Goal: Transaction & Acquisition: Download file/media

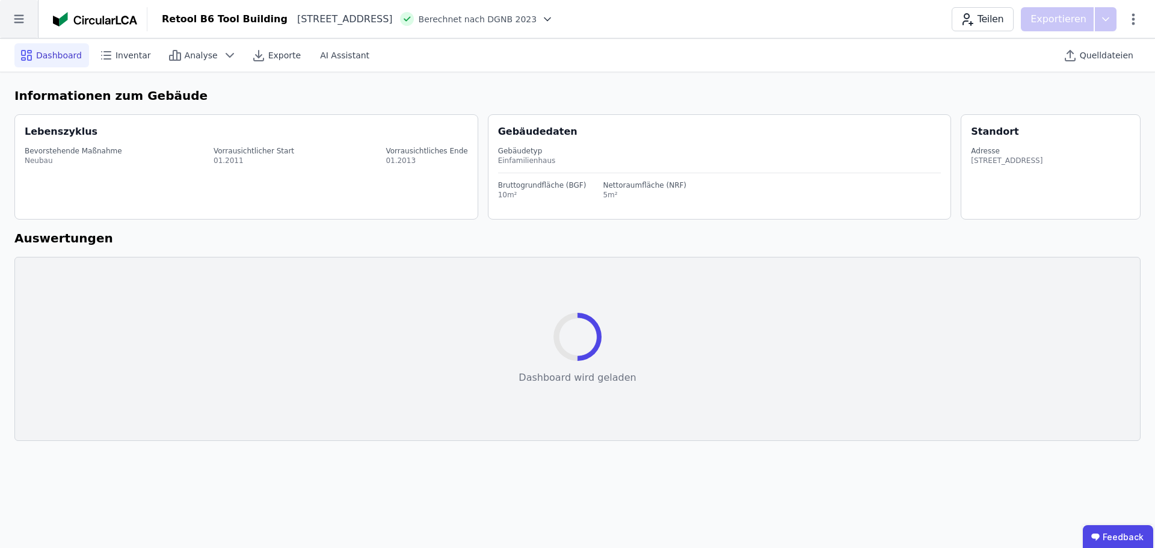
click at [16, 23] on icon at bounding box center [19, 19] width 38 height 38
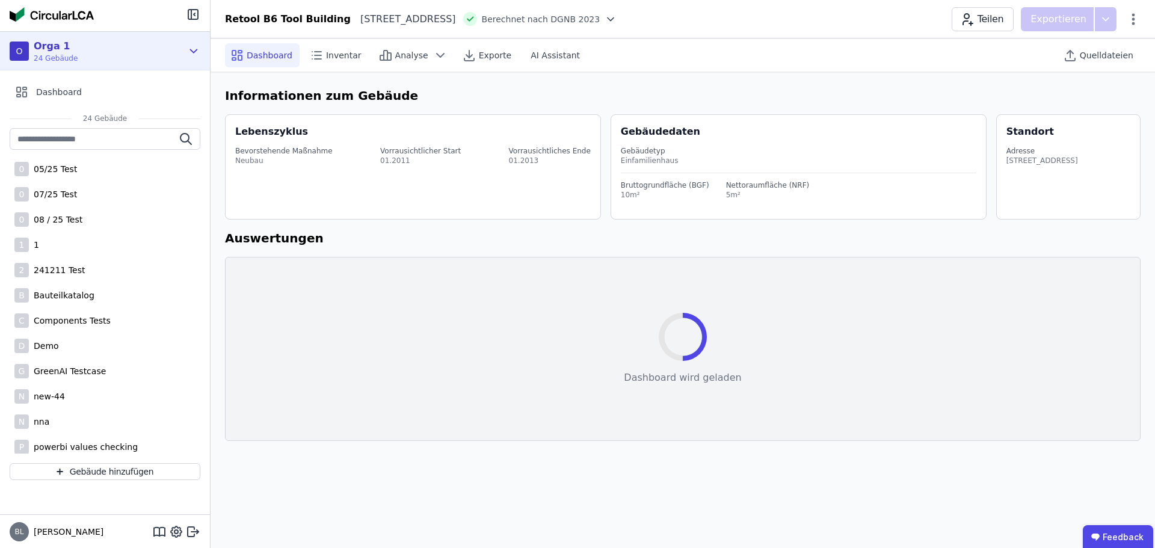
drag, startPoint x: 206, startPoint y: 40, endPoint x: 200, endPoint y: 49, distance: 10.5
click at [206, 41] on div "O Orga 1 24 Gebäude" at bounding box center [105, 51] width 210 height 38
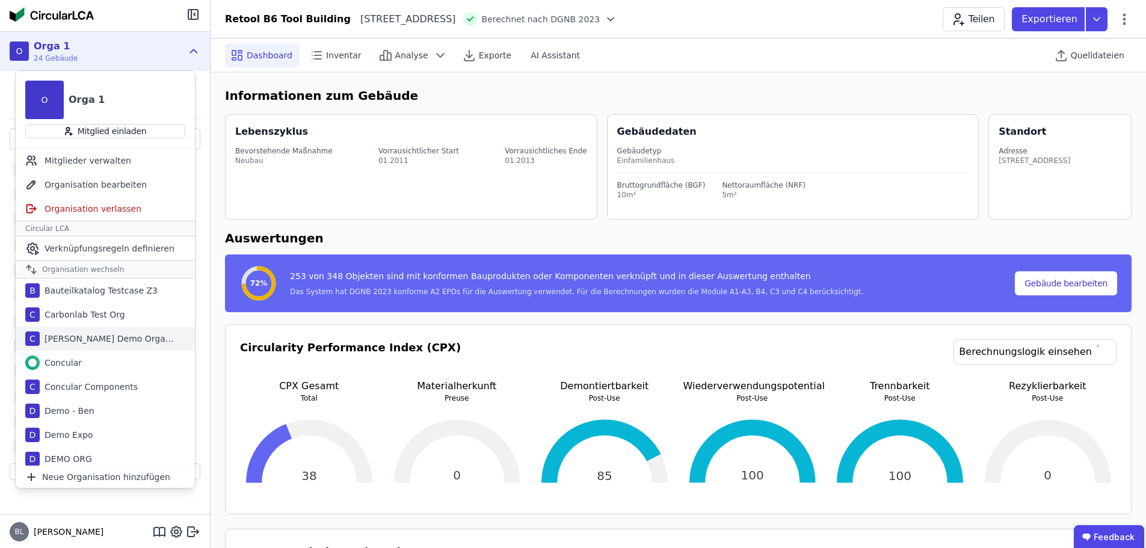
scroll to position [60, 0]
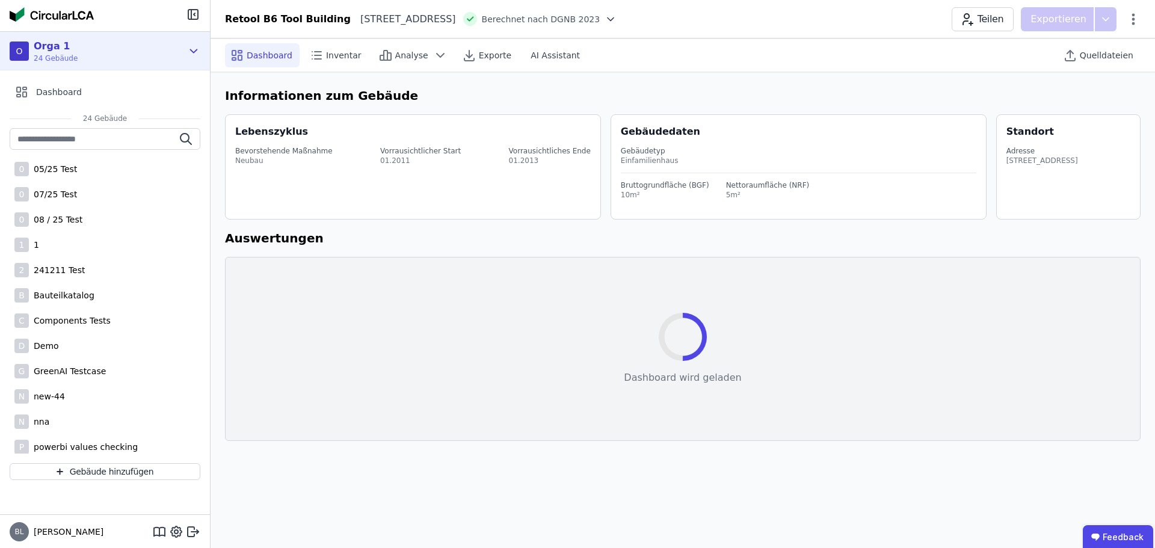
click at [189, 49] on icon at bounding box center [193, 51] width 13 height 14
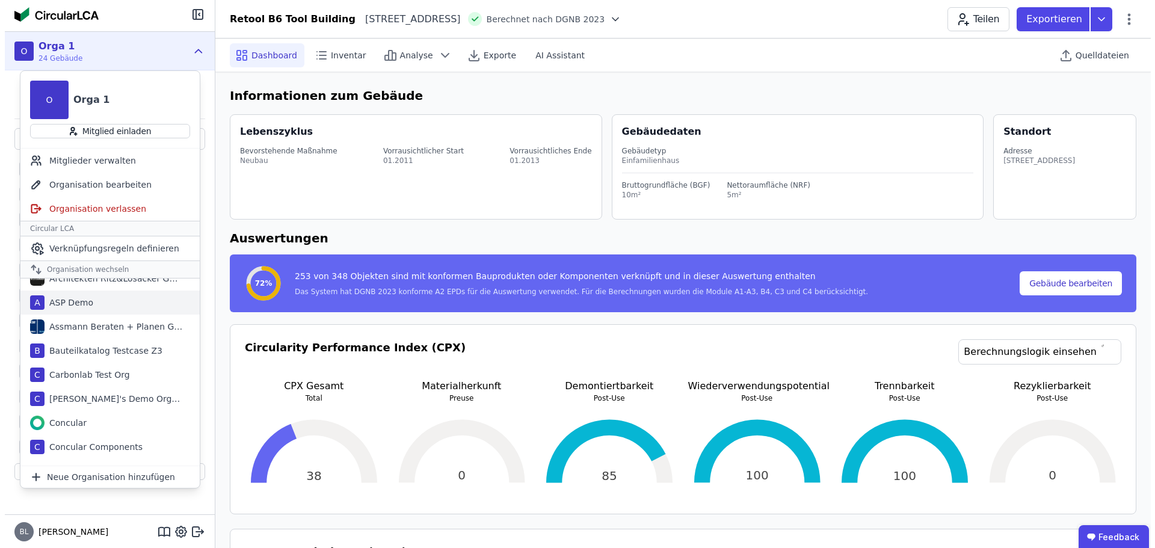
scroll to position [120, 0]
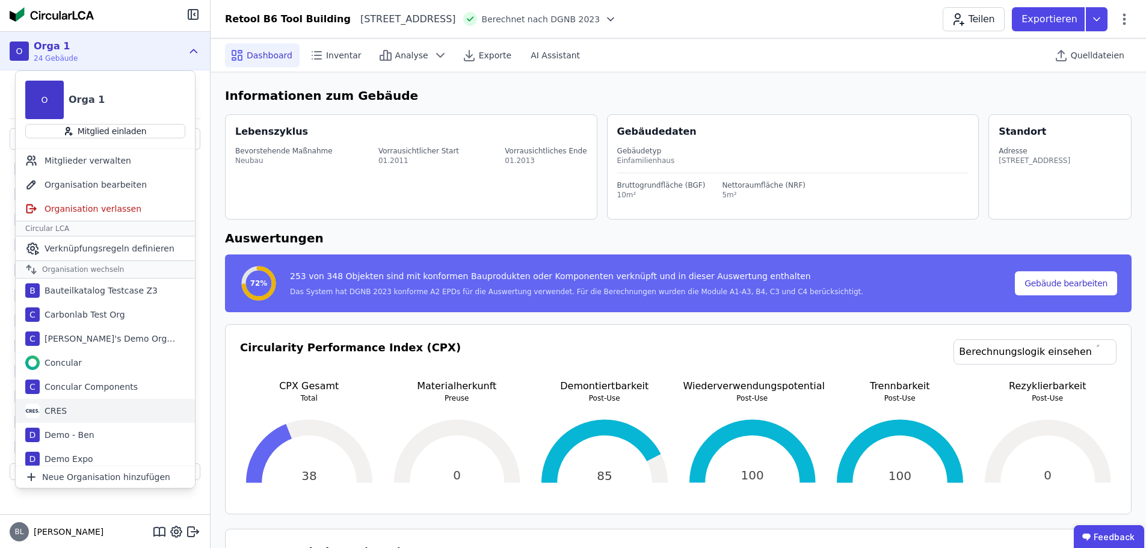
click at [52, 410] on div "CRES" at bounding box center [53, 411] width 27 height 12
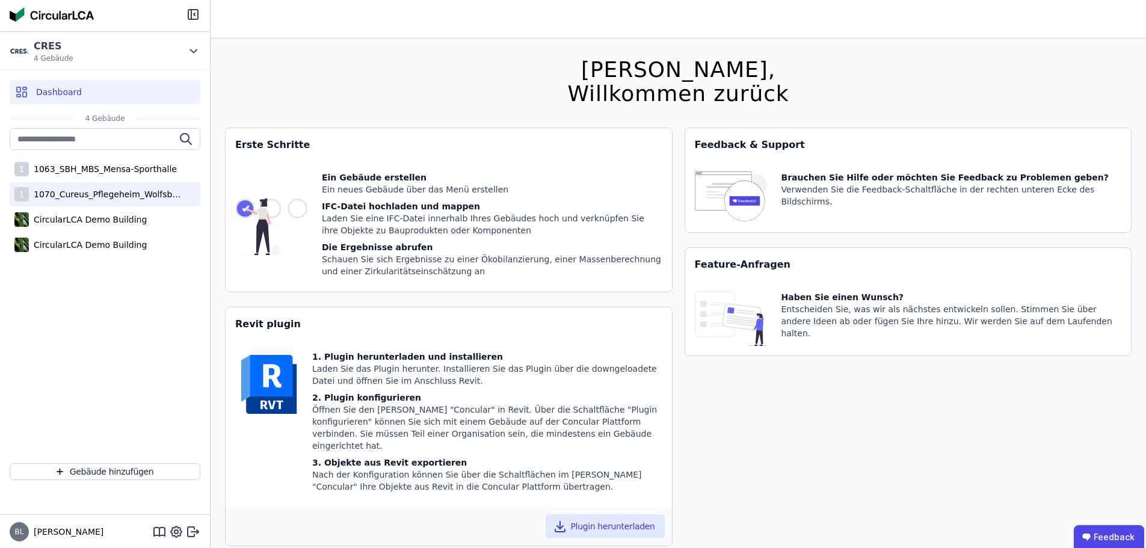
click at [116, 189] on div "1070_Cureus_Pflegeheim_Wolfsbüttel" at bounding box center [107, 194] width 156 height 12
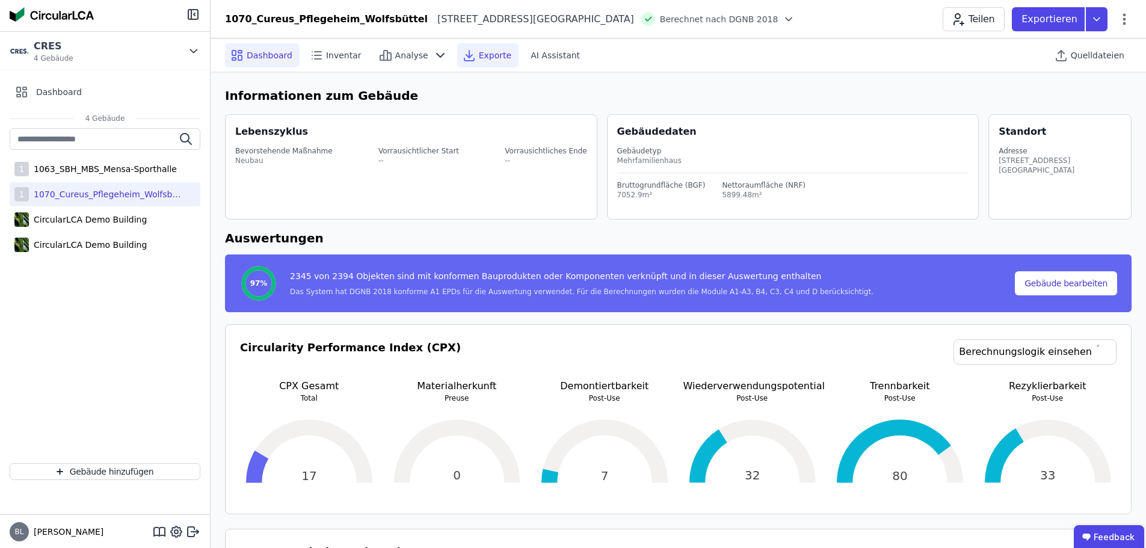
click at [476, 64] on div "Exporte" at bounding box center [487, 55] width 61 height 24
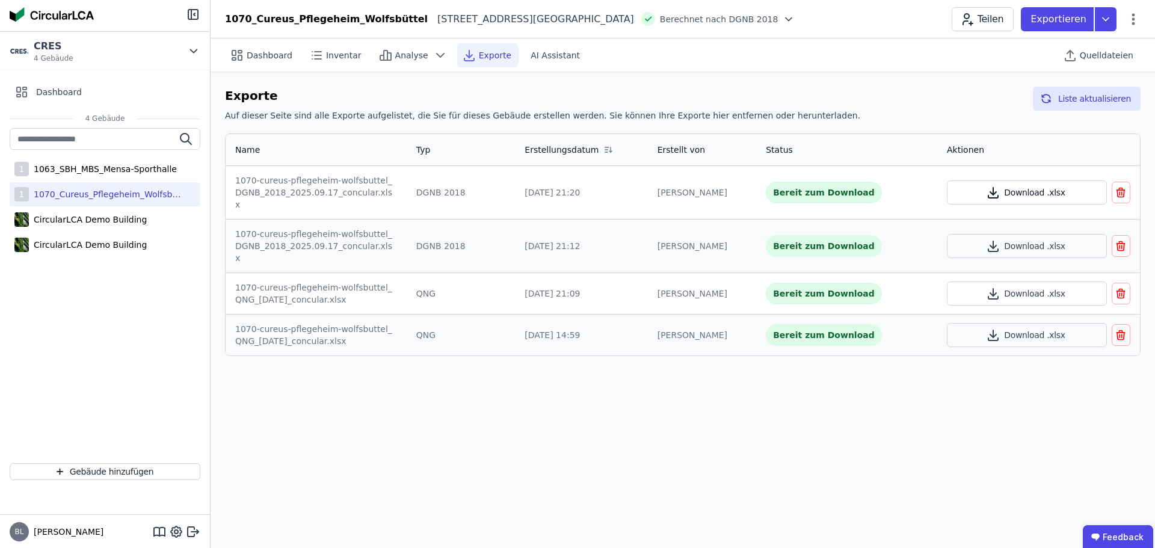
click at [1010, 187] on button "Download .xlsx" at bounding box center [1027, 192] width 160 height 24
click at [1136, 16] on icon at bounding box center [1133, 19] width 14 height 14
click at [1096, 50] on span "Gebäude bearbeiten" at bounding box center [1076, 47] width 87 height 12
select select "**********"
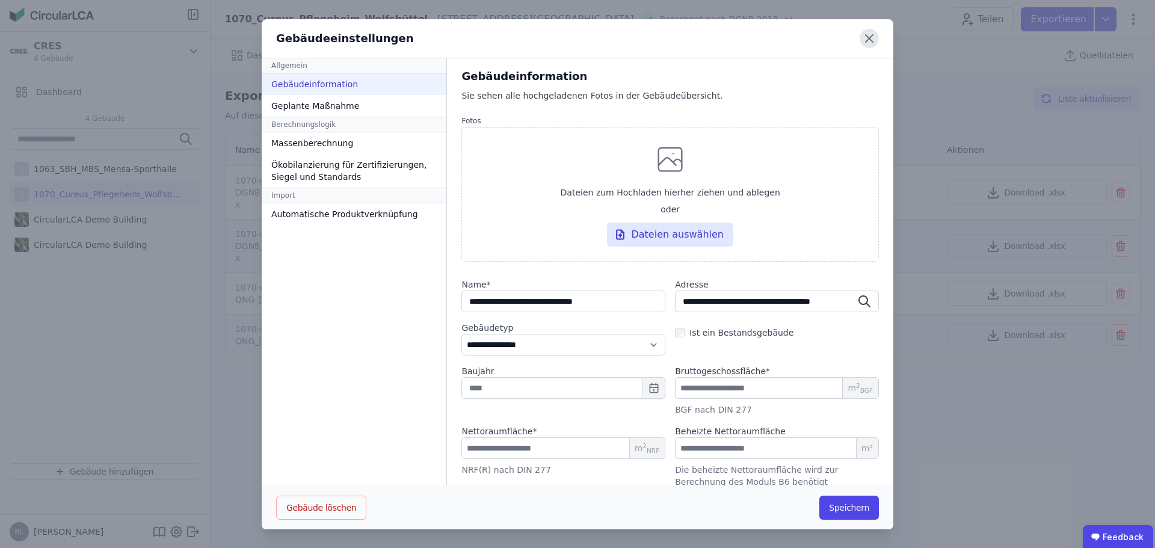
click at [863, 38] on icon at bounding box center [868, 38] width 19 height 19
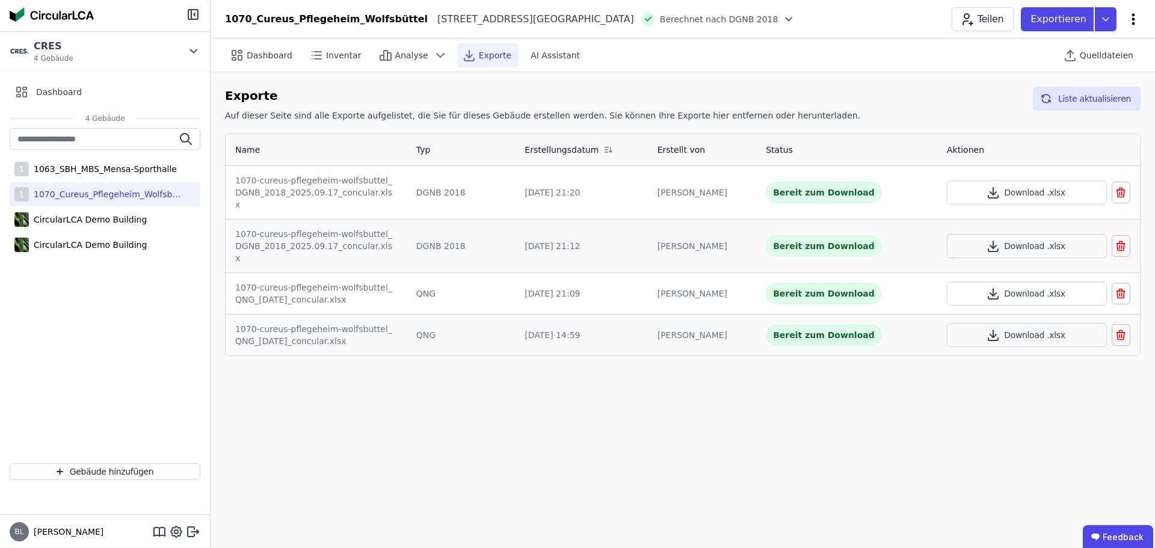
click at [1132, 16] on icon at bounding box center [1133, 19] width 14 height 14
click at [1103, 45] on span "Gebäude bearbeiten" at bounding box center [1076, 47] width 87 height 12
select select "**********"
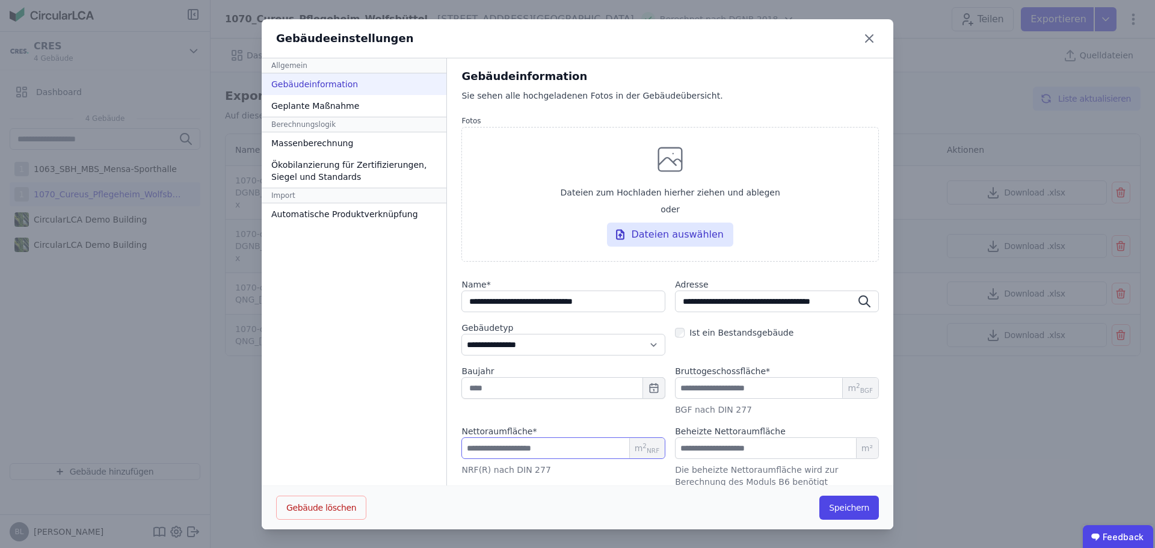
drag, startPoint x: 501, startPoint y: 444, endPoint x: 442, endPoint y: 450, distance: 59.2
click at [447, 450] on div "**********" at bounding box center [670, 272] width 446 height 428
